Goal: Task Accomplishment & Management: Use online tool/utility

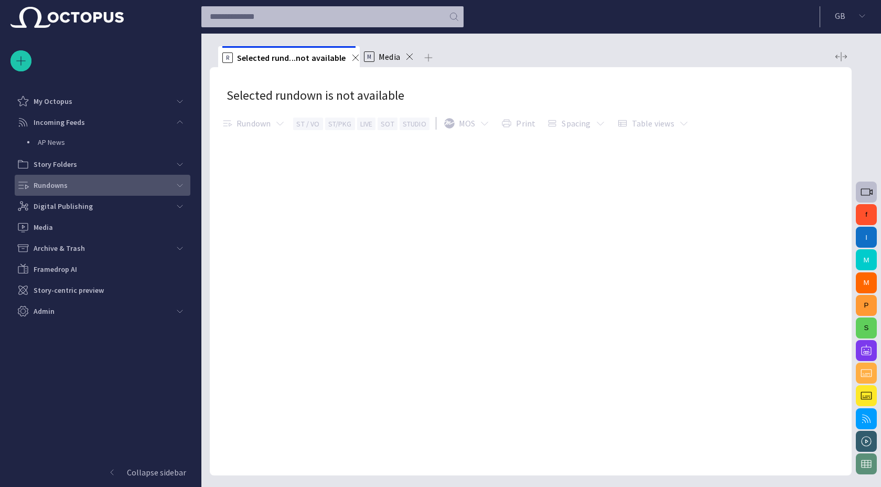
click at [66, 187] on p "Rundowns" at bounding box center [51, 185] width 34 height 10
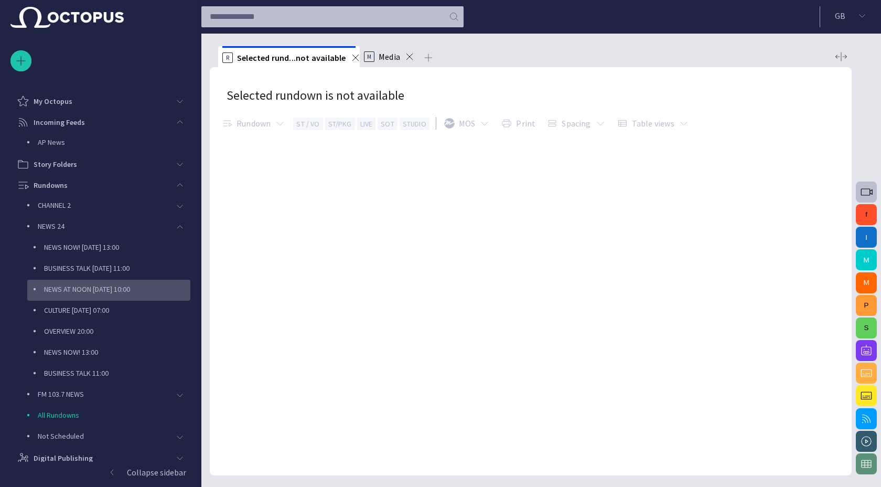
click at [98, 283] on div "NEWS AT NOON [DATE] 10:00" at bounding box center [109, 289] width 161 height 15
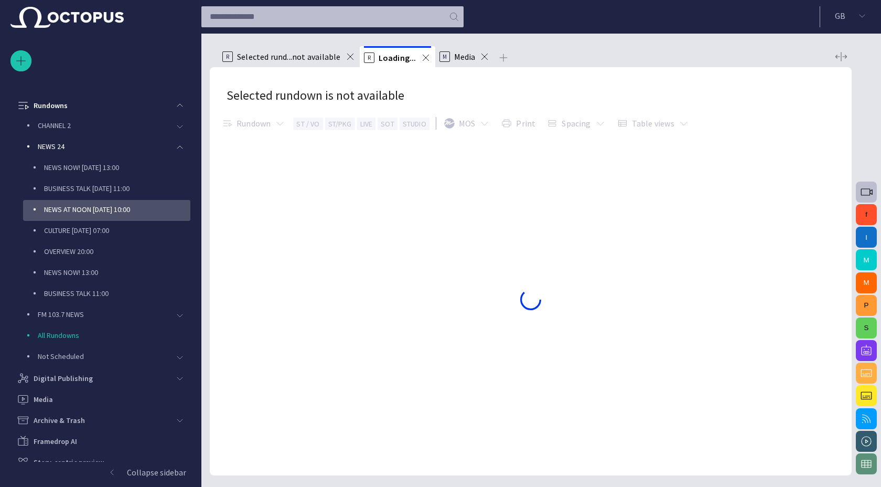
scroll to position [84, 0]
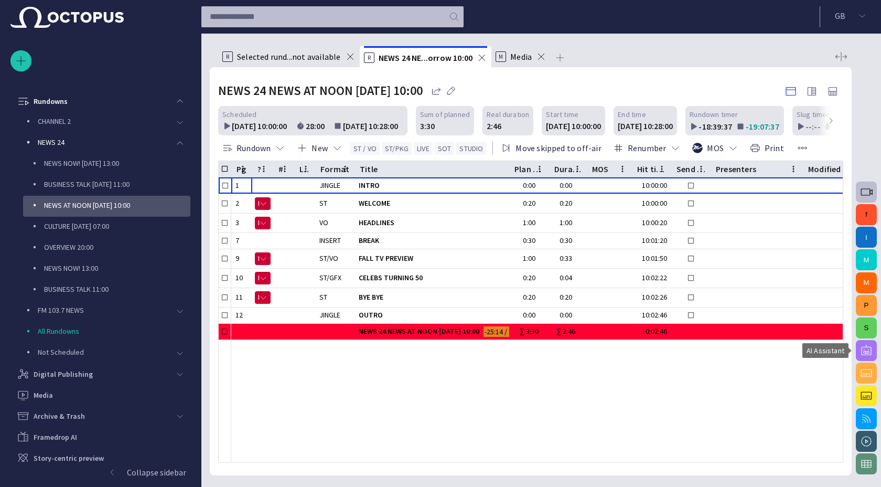
click at [868, 349] on span "button" at bounding box center [866, 350] width 13 height 13
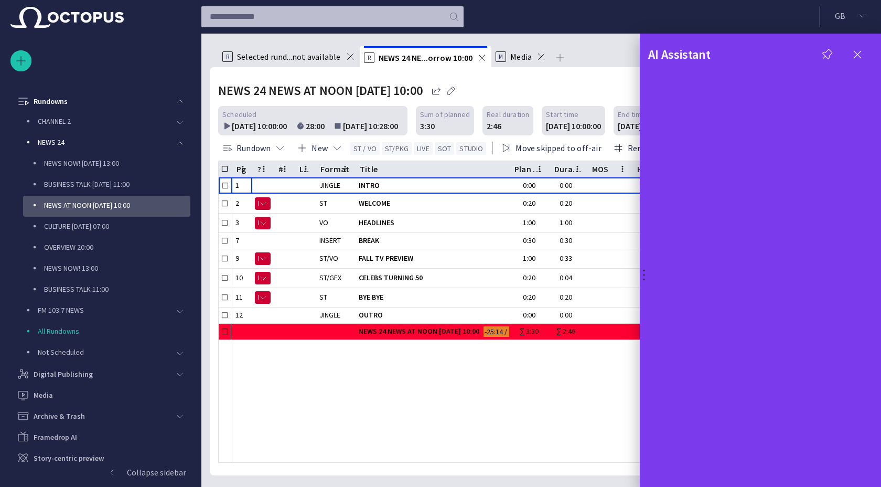
click at [615, 358] on div at bounding box center [440, 243] width 881 height 487
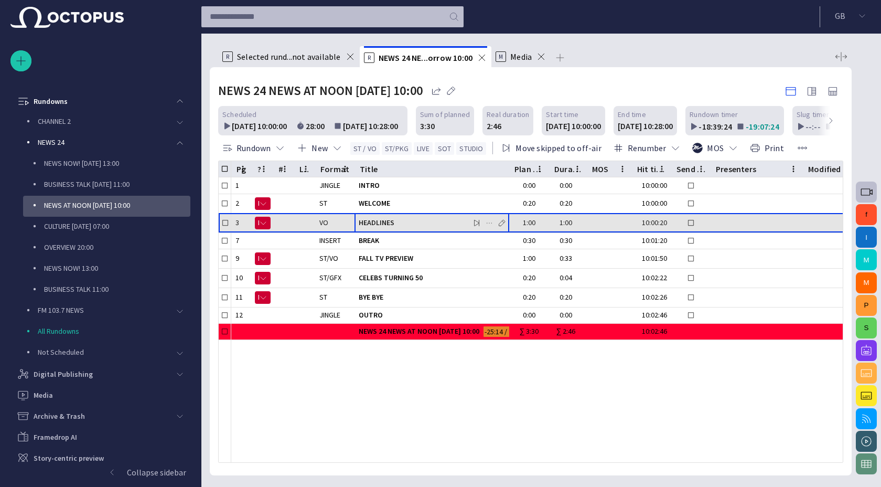
click at [376, 221] on span "HEADLINES" at bounding box center [432, 223] width 146 height 10
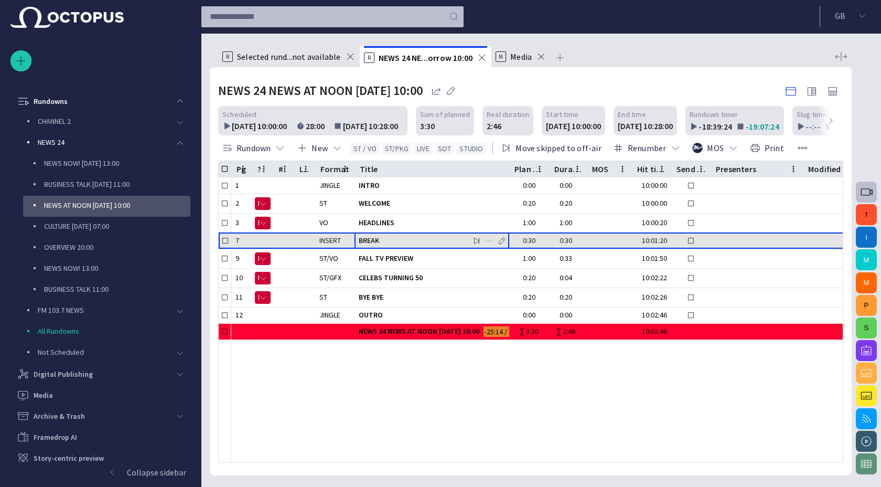
click at [367, 238] on span "BREAK" at bounding box center [432, 241] width 146 height 10
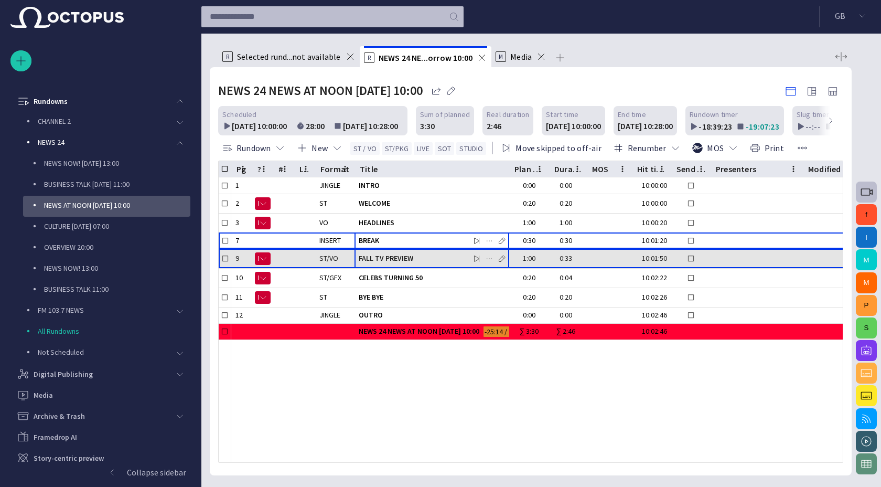
click at [369, 258] on span "FALL TV PREVIEW" at bounding box center [432, 258] width 146 height 10
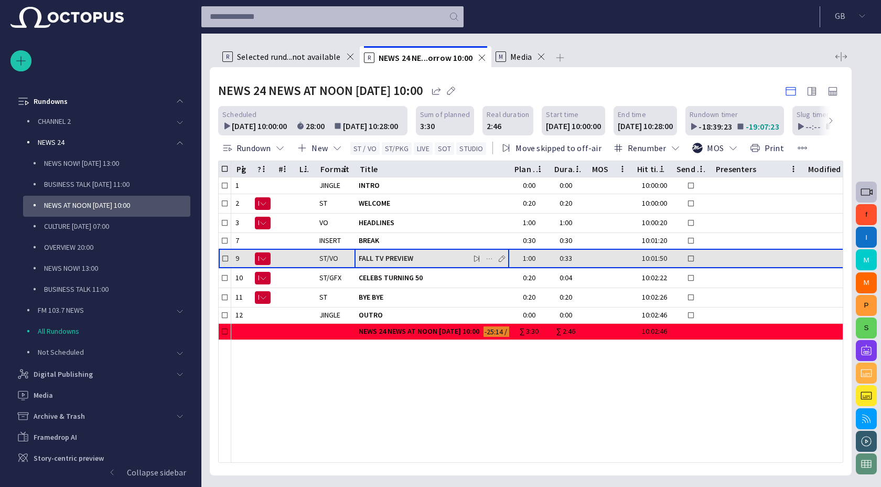
click at [369, 258] on span "FALL TV PREVIEW" at bounding box center [432, 258] width 146 height 10
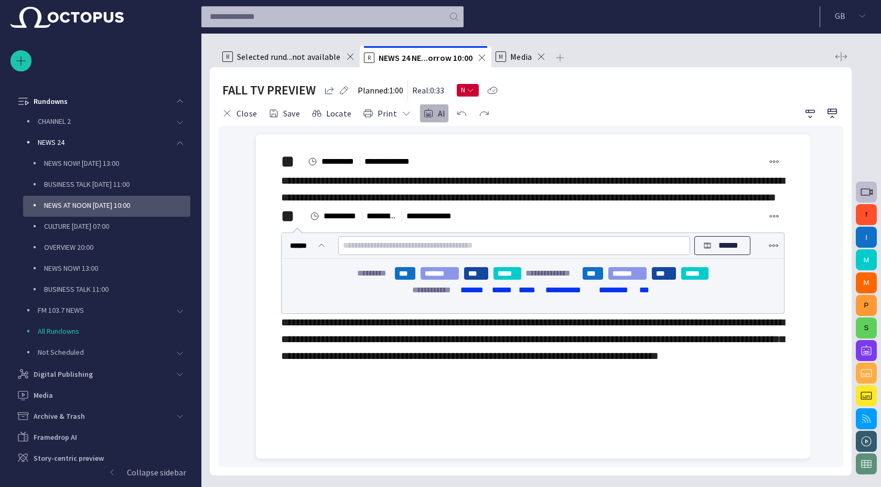
click at [431, 114] on button "AI" at bounding box center [434, 113] width 29 height 19
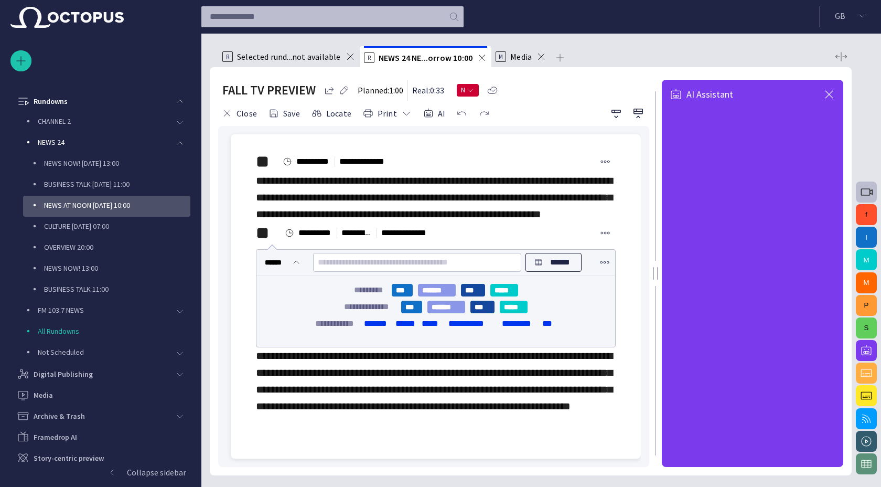
click at [826, 92] on span "button" at bounding box center [829, 94] width 13 height 13
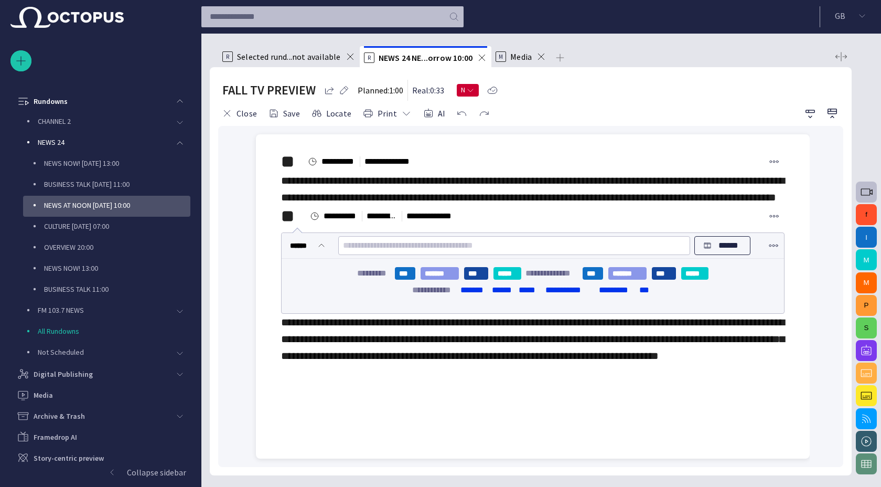
click at [868, 217] on button "f" at bounding box center [866, 214] width 21 height 21
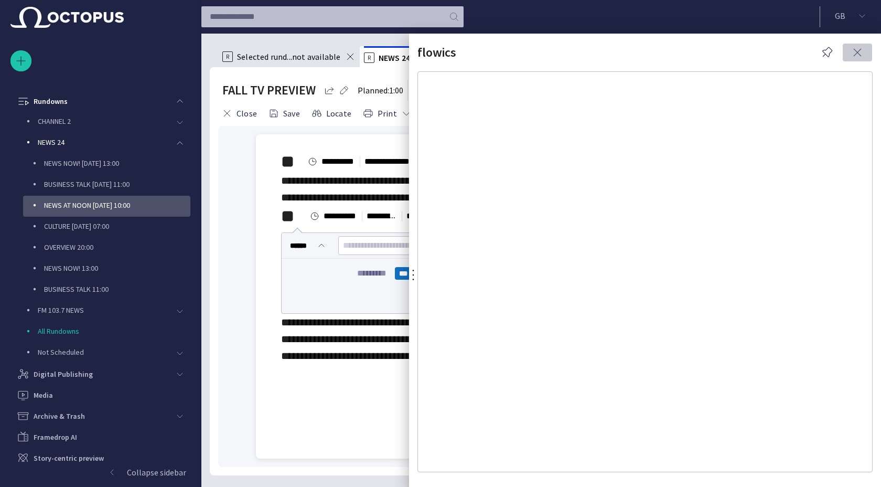
click at [859, 54] on span "button" at bounding box center [858, 52] width 13 height 13
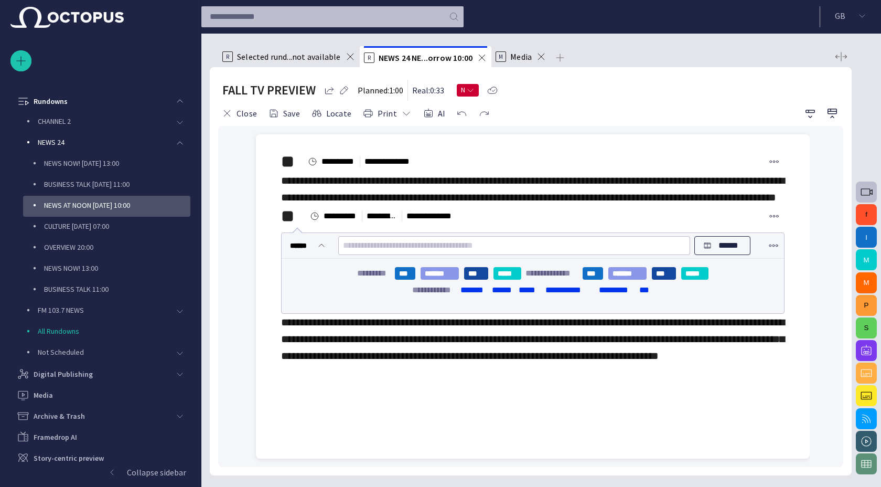
click at [869, 217] on button "f" at bounding box center [866, 214] width 21 height 21
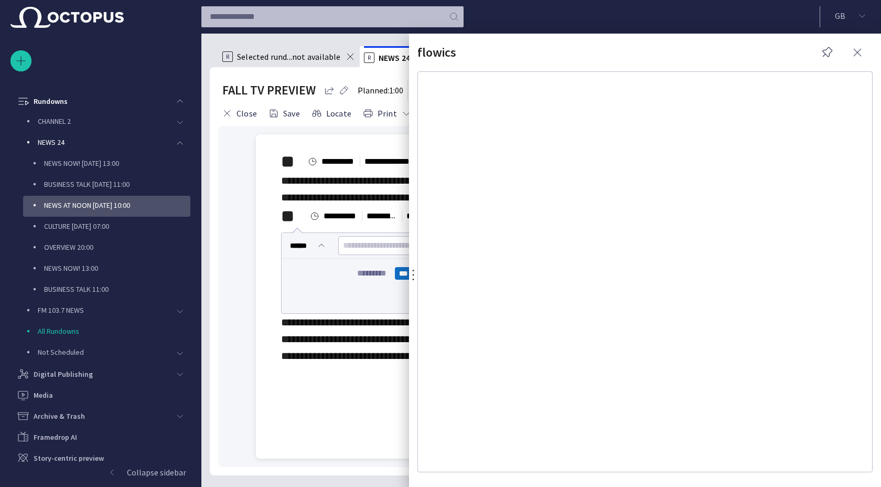
click at [860, 53] on span "button" at bounding box center [858, 52] width 13 height 13
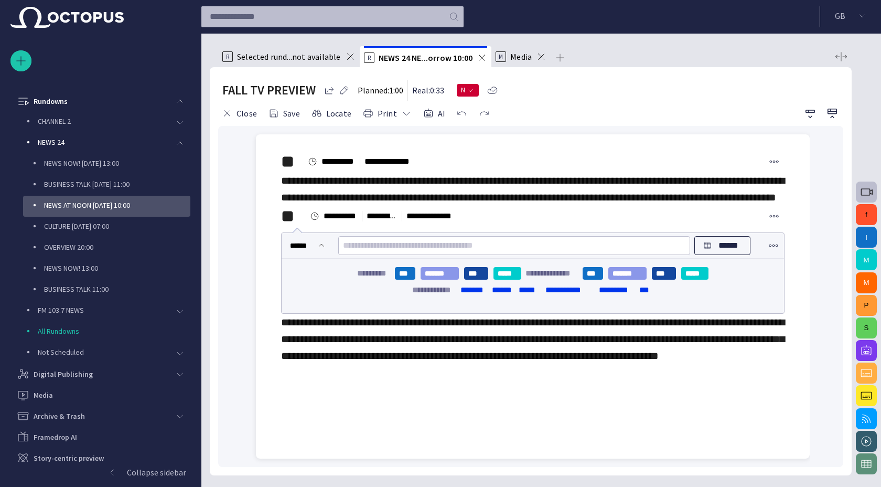
click at [866, 243] on button "I" at bounding box center [866, 237] width 21 height 21
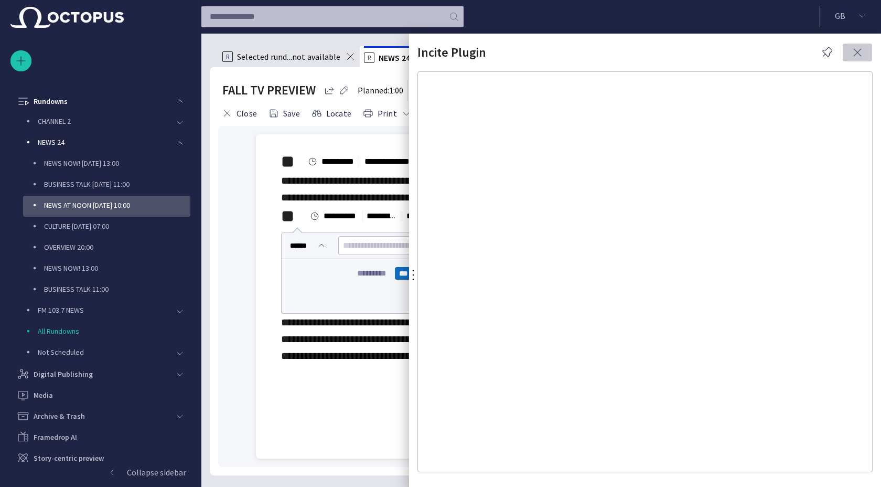
click at [855, 49] on span "button" at bounding box center [858, 52] width 13 height 13
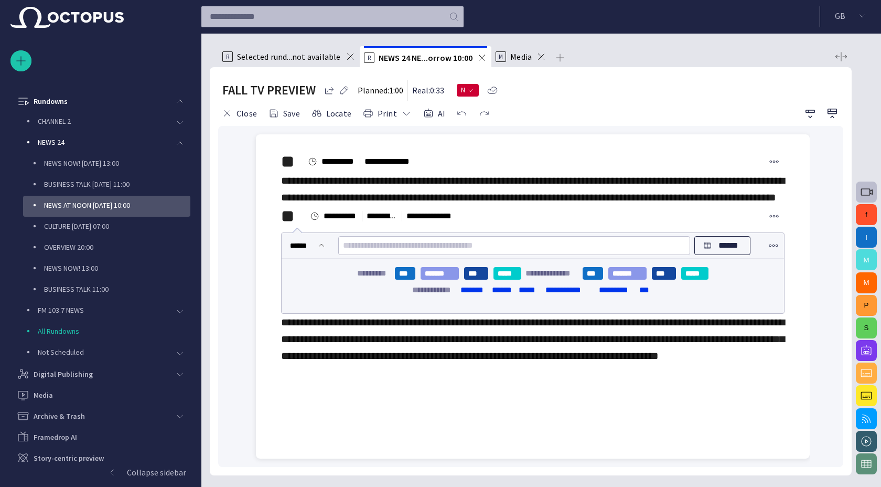
click at [866, 260] on button "M" at bounding box center [866, 259] width 21 height 21
click at [870, 283] on button "M" at bounding box center [866, 282] width 21 height 21
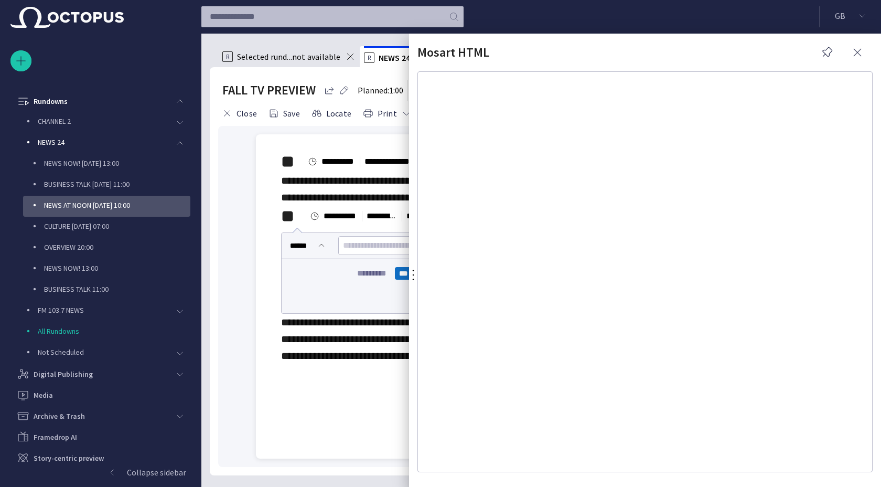
click at [860, 53] on span "button" at bounding box center [858, 52] width 13 height 13
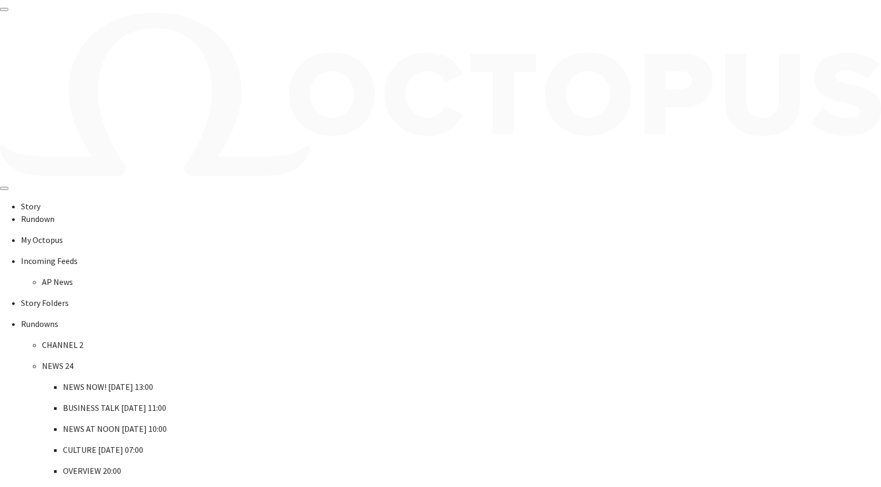
scroll to position [84, 0]
click at [75, 443] on p "CULTURE [DATE] 07:00" at bounding box center [472, 449] width 818 height 13
click at [78, 464] on p "OVERVIEW 20:00" at bounding box center [472, 470] width 818 height 13
click at [84, 485] on p "NEWS NOW! 13:00" at bounding box center [472, 491] width 818 height 13
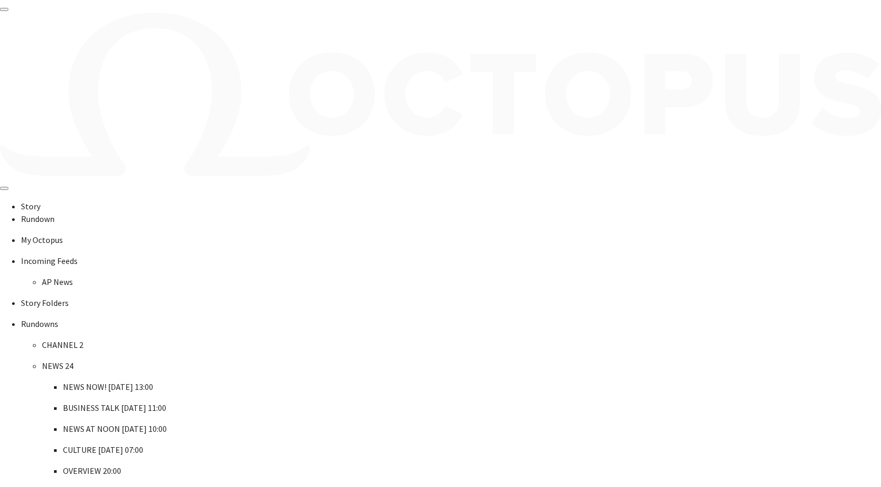
click at [91, 485] on div "NEWS NOW! 13:00" at bounding box center [472, 491] width 818 height 13
click at [119, 380] on p "NEWS NOW! [DATE] 13:00" at bounding box center [472, 386] width 818 height 13
click at [100, 401] on p "BUSINESS TALK [DATE] 11:00" at bounding box center [472, 407] width 818 height 13
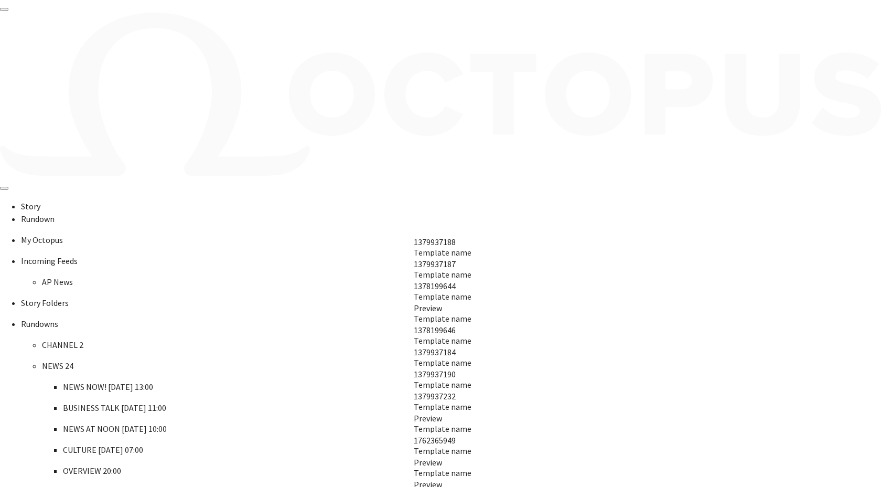
scroll to position [0, 0]
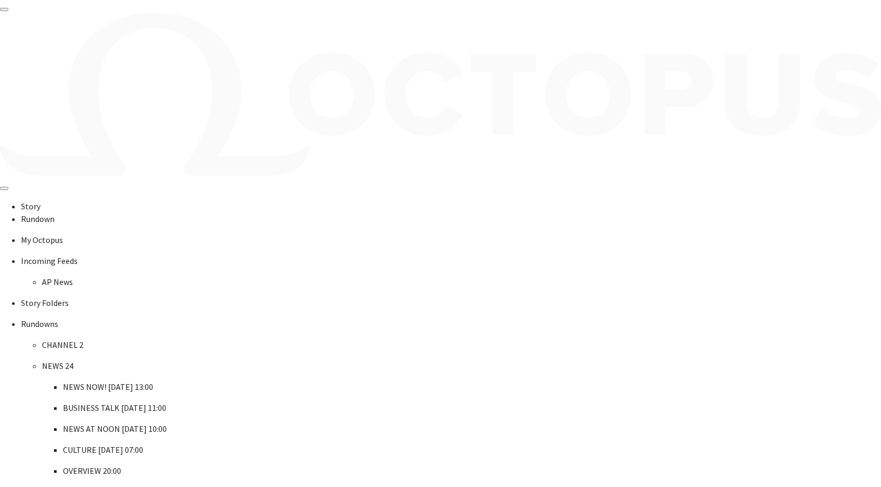
type input "****"
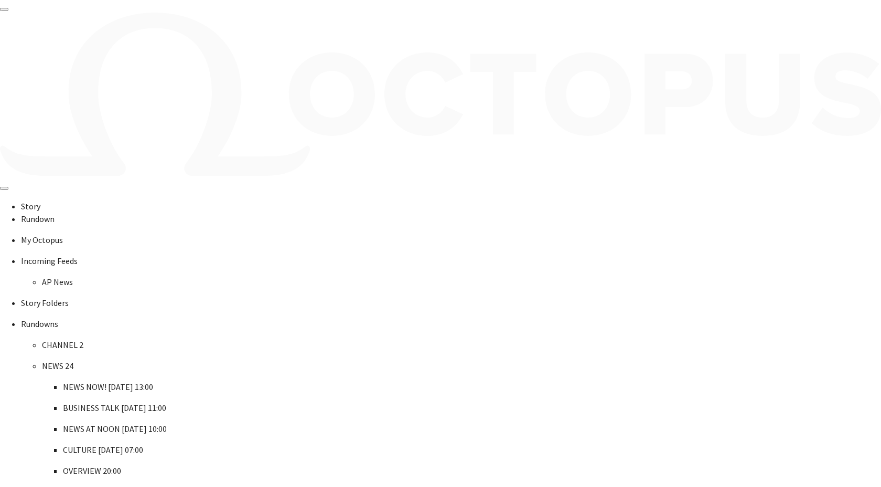
scroll to position [99, 0]
type input "*"
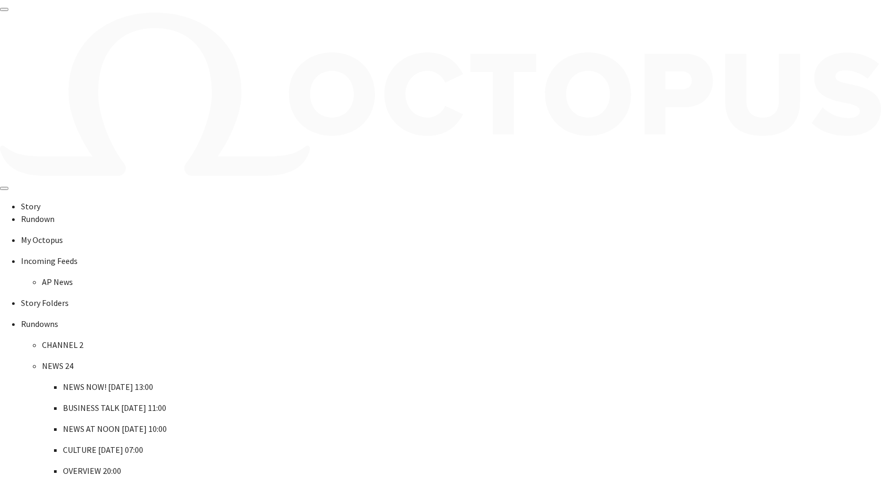
type input "***"
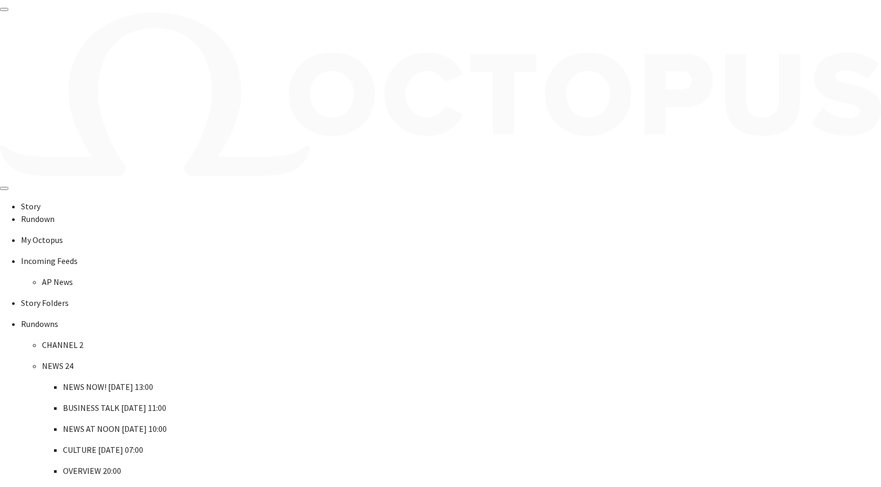
scroll to position [112, 0]
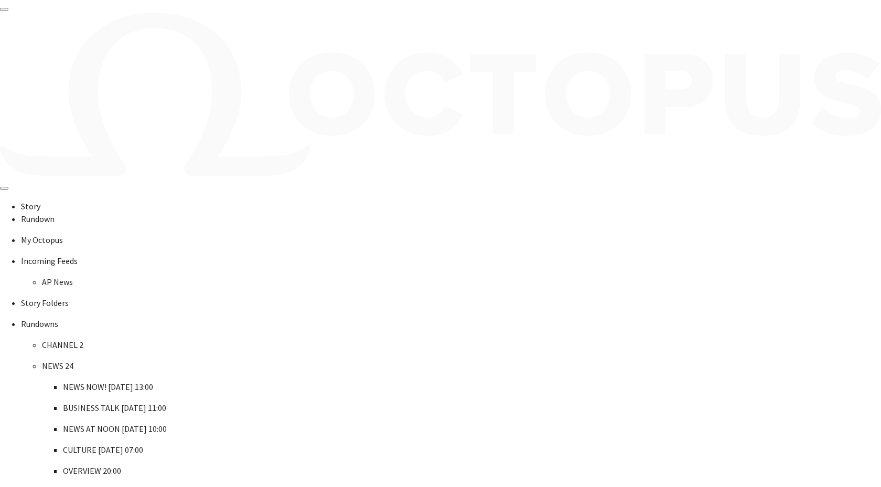
scroll to position [329, 0]
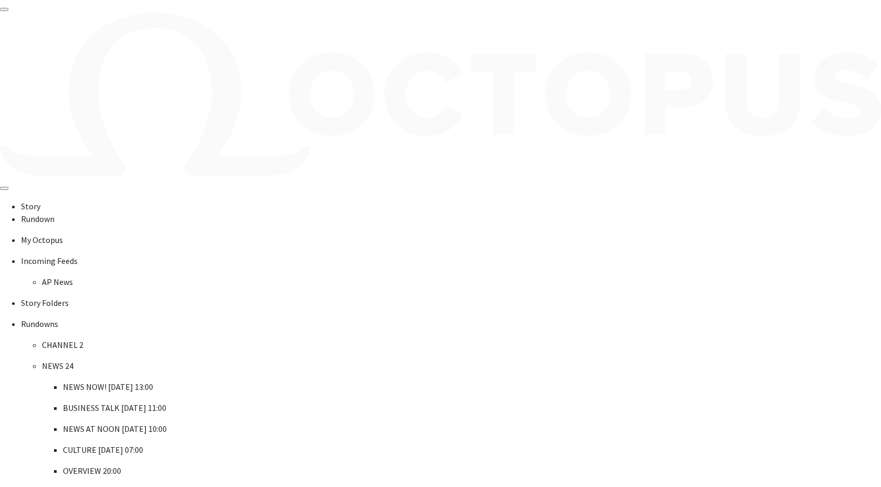
scroll to position [0, 0]
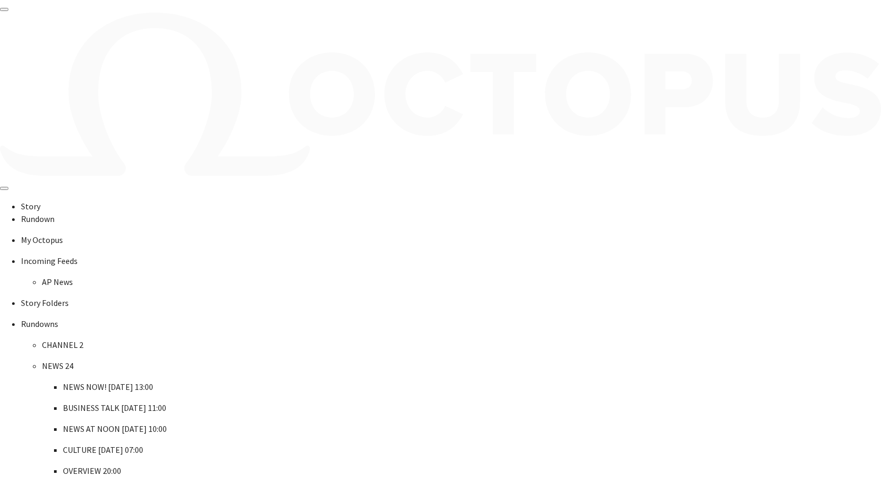
click at [42, 359] on span "main menu" at bounding box center [42, 359] width 0 height 0
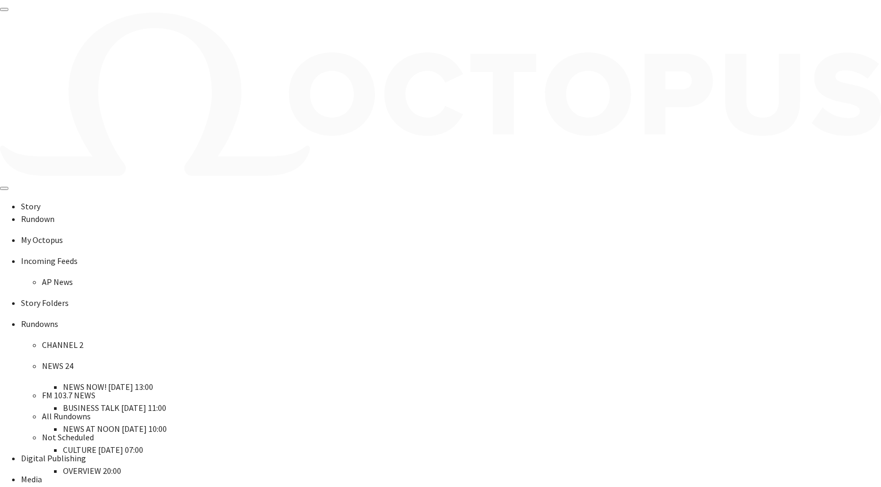
scroll to position [0, 0]
